Goal: Task Accomplishment & Management: Manage account settings

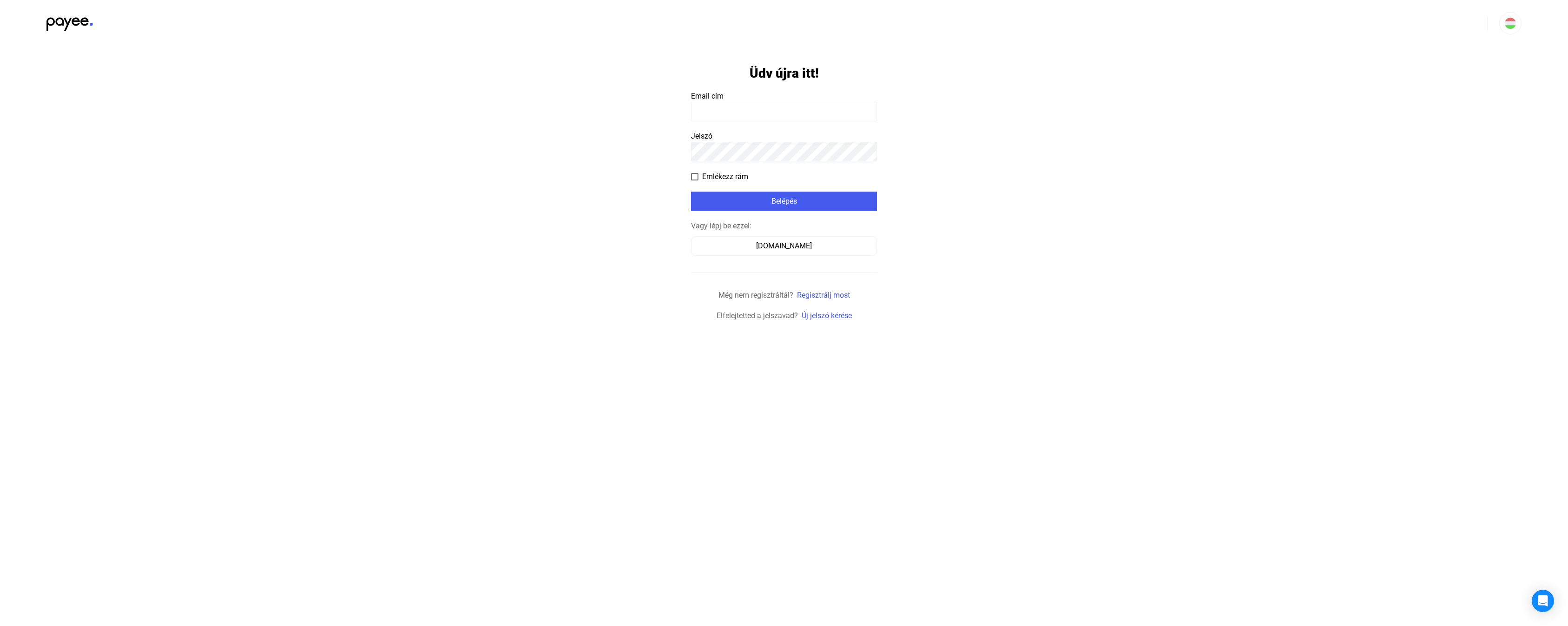
click at [738, 115] on input at bounding box center [783, 111] width 186 height 19
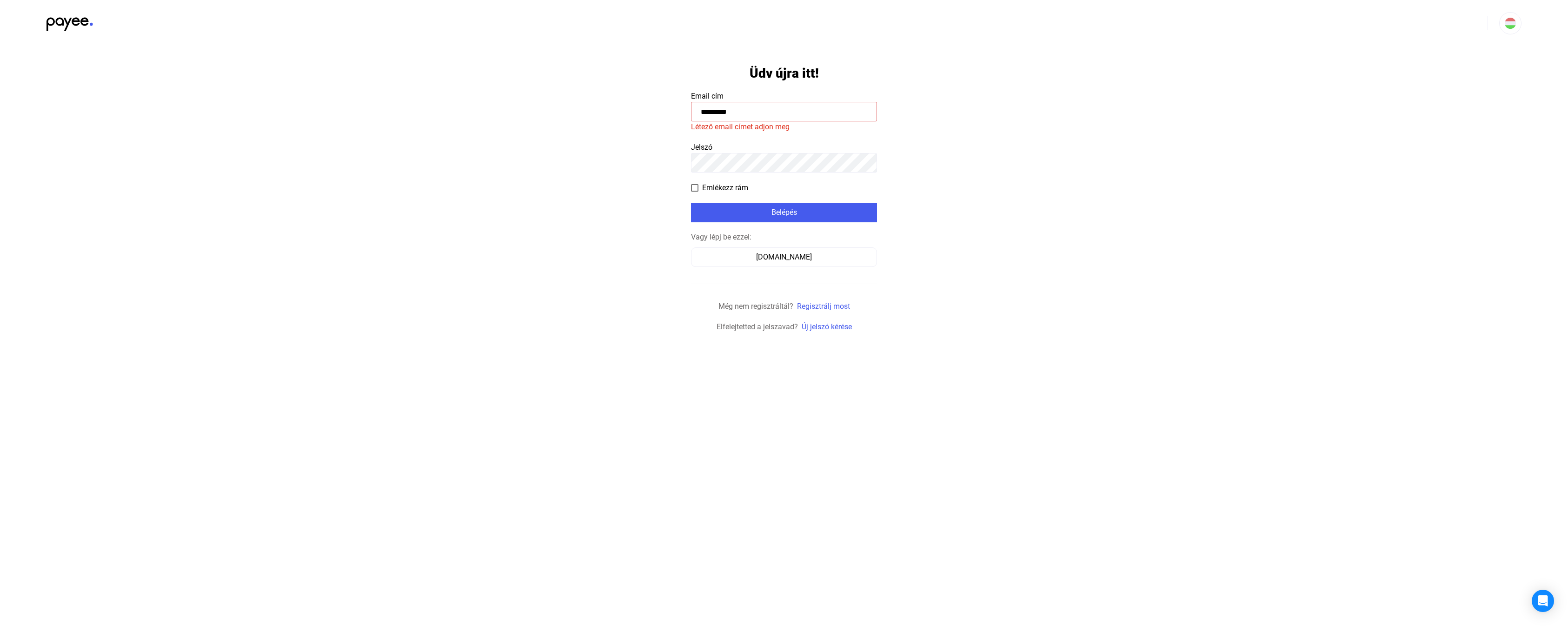
type input "*********"
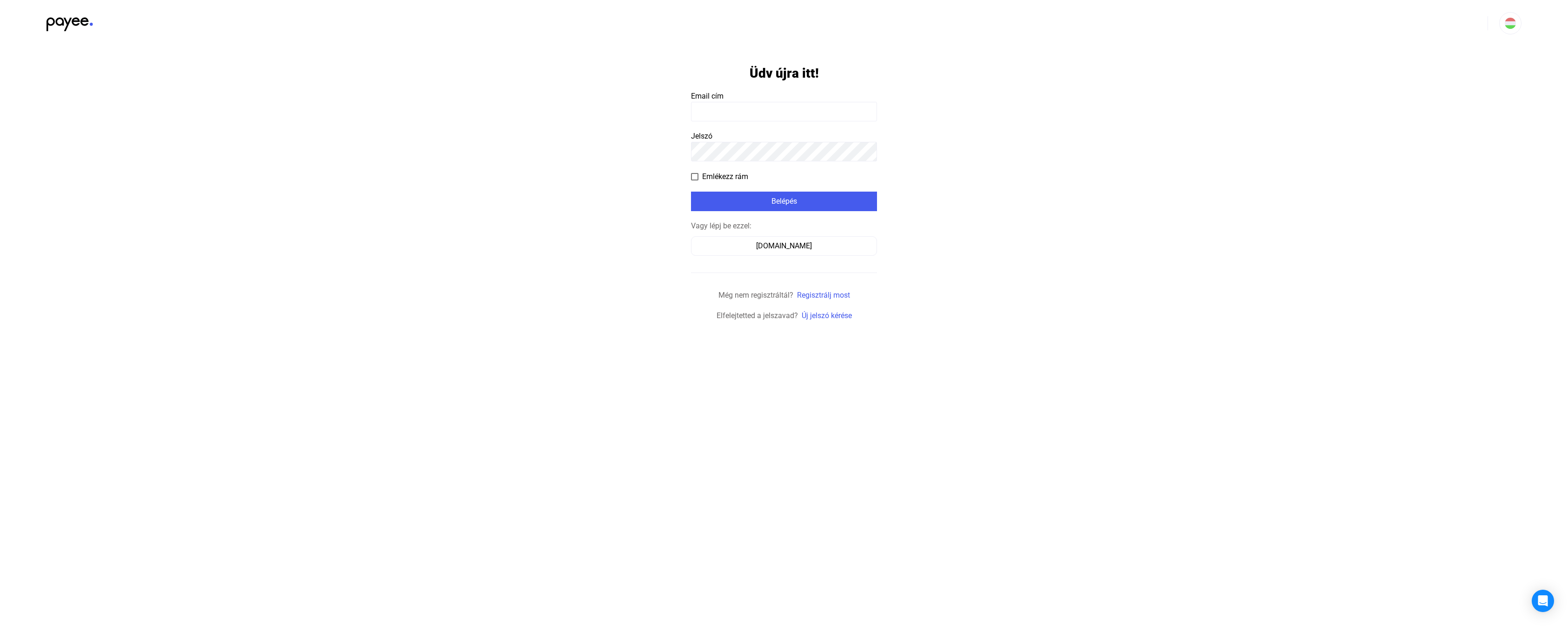
click at [729, 110] on input at bounding box center [783, 111] width 186 height 19
type input "**********"
click input "submit" at bounding box center [0, 0] width 0 height 0
click at [811, 255] on button "[DOMAIN_NAME]" at bounding box center [783, 246] width 186 height 19
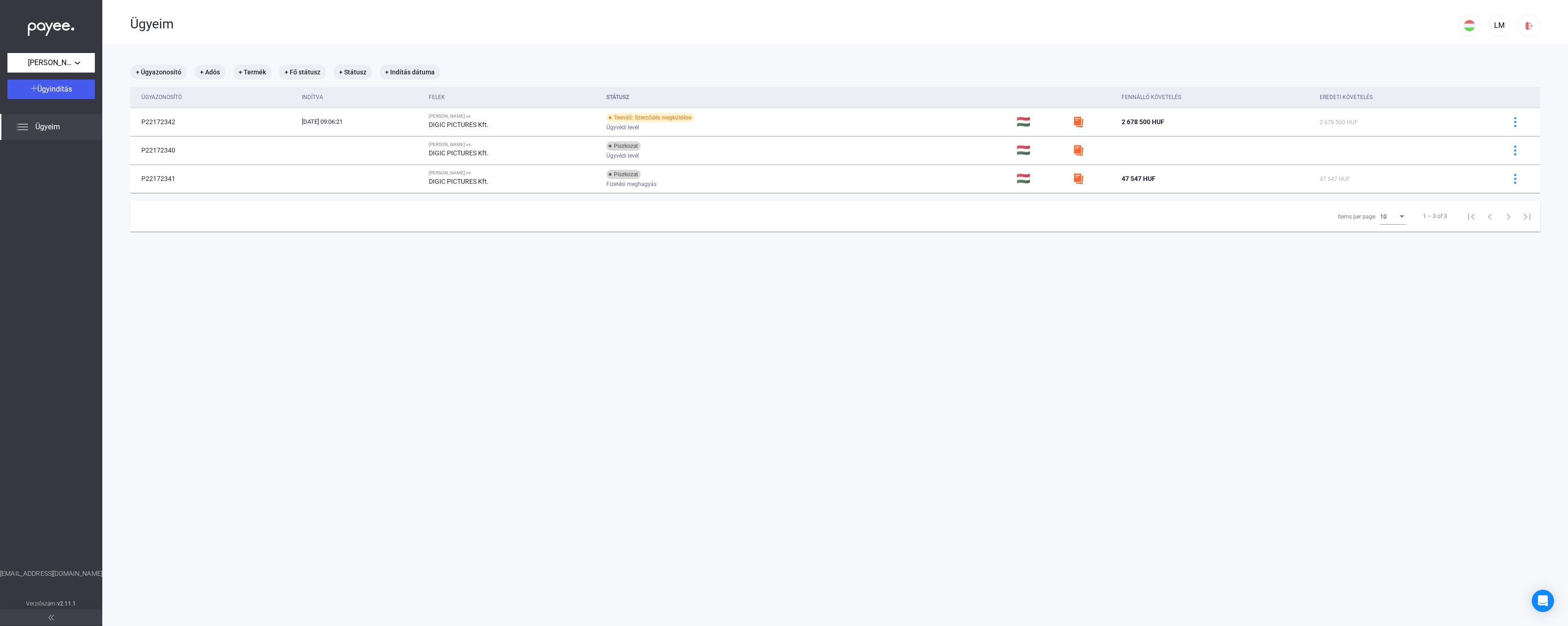
click at [673, 337] on main "+ Ügyazonosító + Adós + Termék + Fő státusz + Státusz + Indítás dátuma Ügyazono…" at bounding box center [835, 356] width 1466 height 626
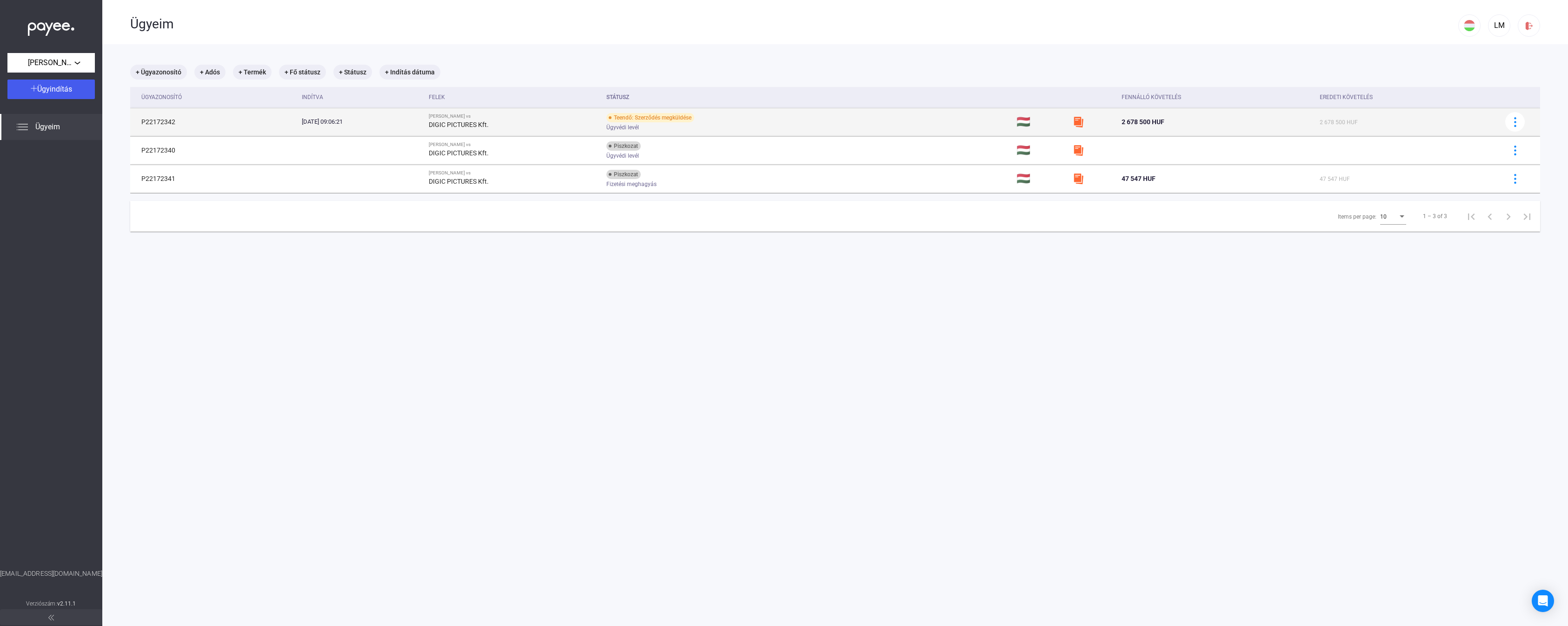
click at [765, 132] on td "Teendő: Szerződés megküldése Ügyvédi levél" at bounding box center [807, 122] width 410 height 28
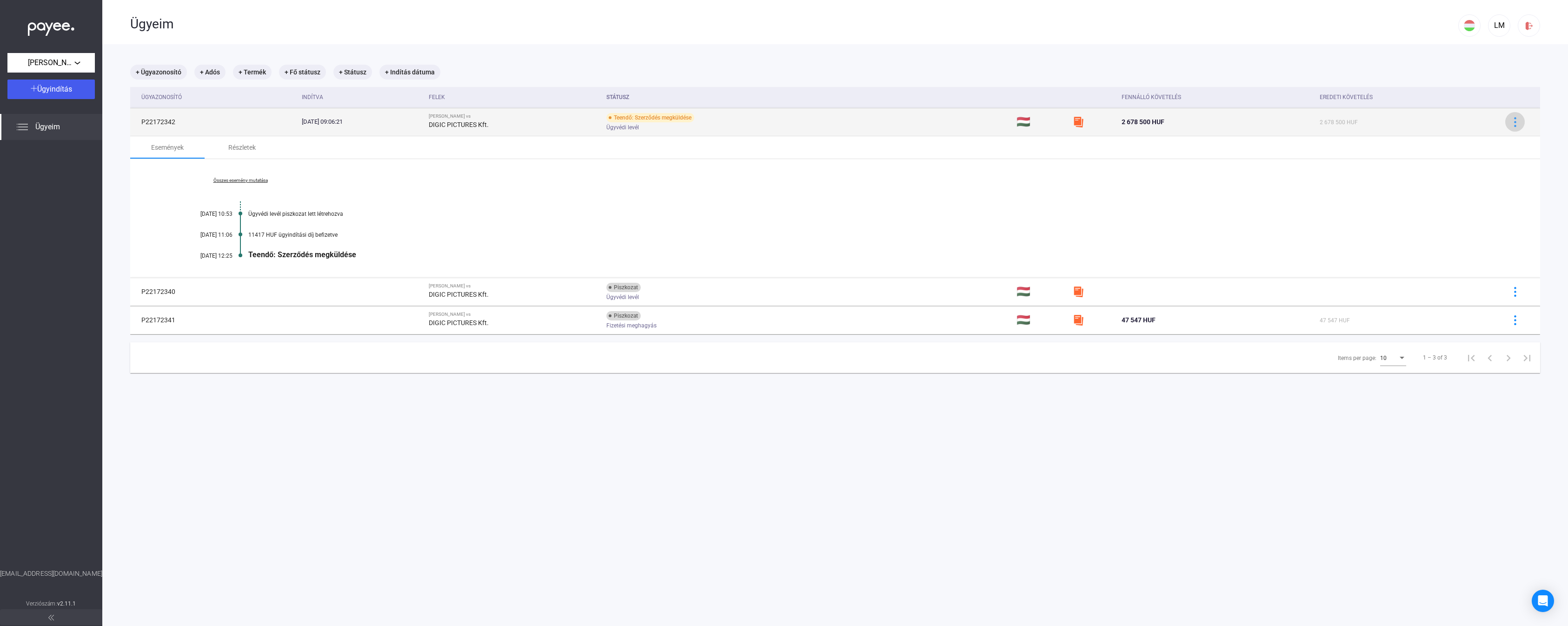
click at [1522, 122] on div at bounding box center [1514, 122] width 14 height 10
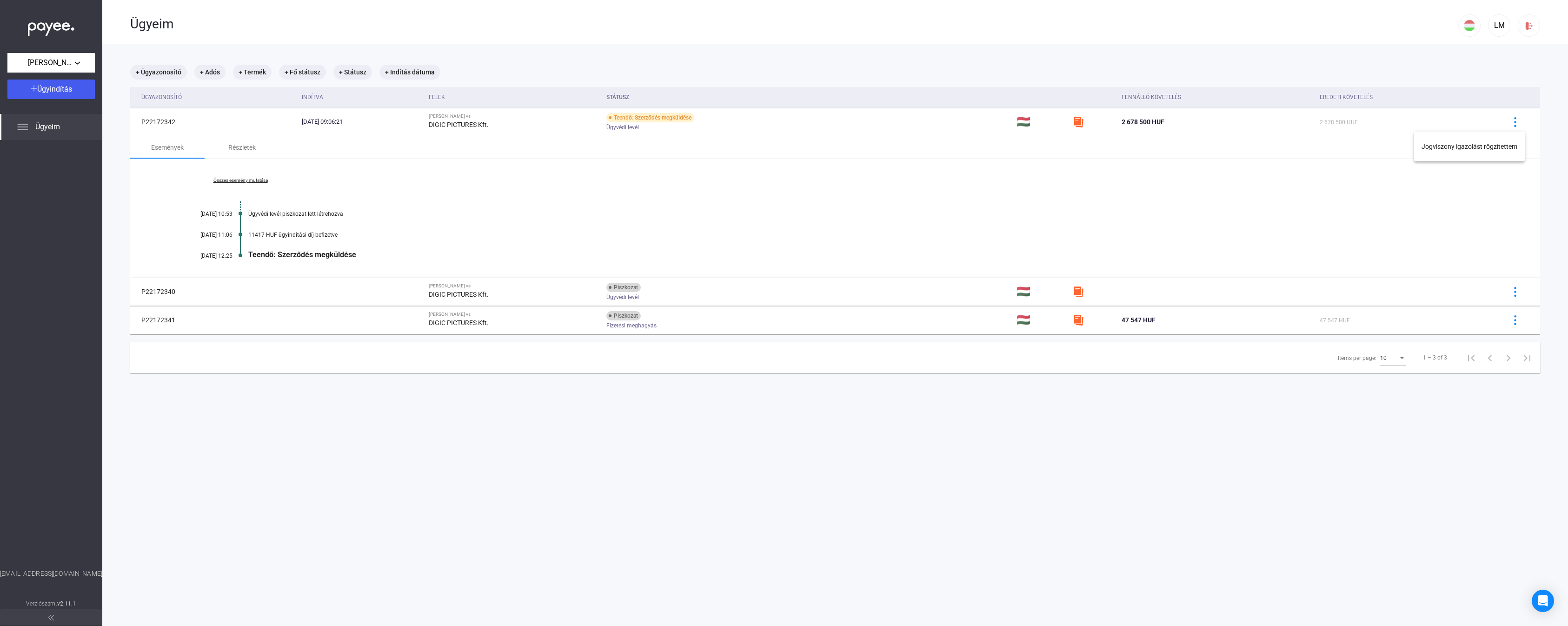
click at [842, 447] on div at bounding box center [784, 313] width 1568 height 626
click at [215, 150] on div "Részletek" at bounding box center [242, 147] width 75 height 22
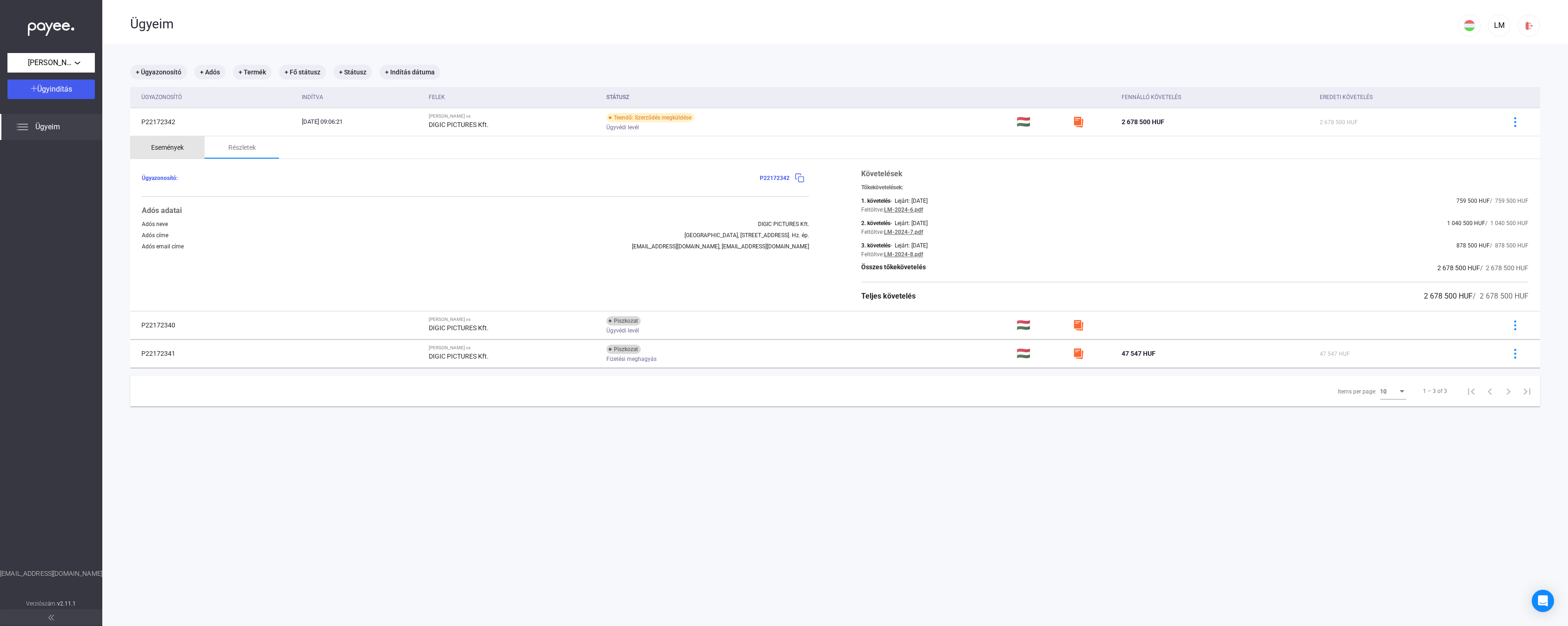
click at [177, 152] on div "Események" at bounding box center [167, 148] width 32 height 11
